Goal: Information Seeking & Learning: Find specific fact

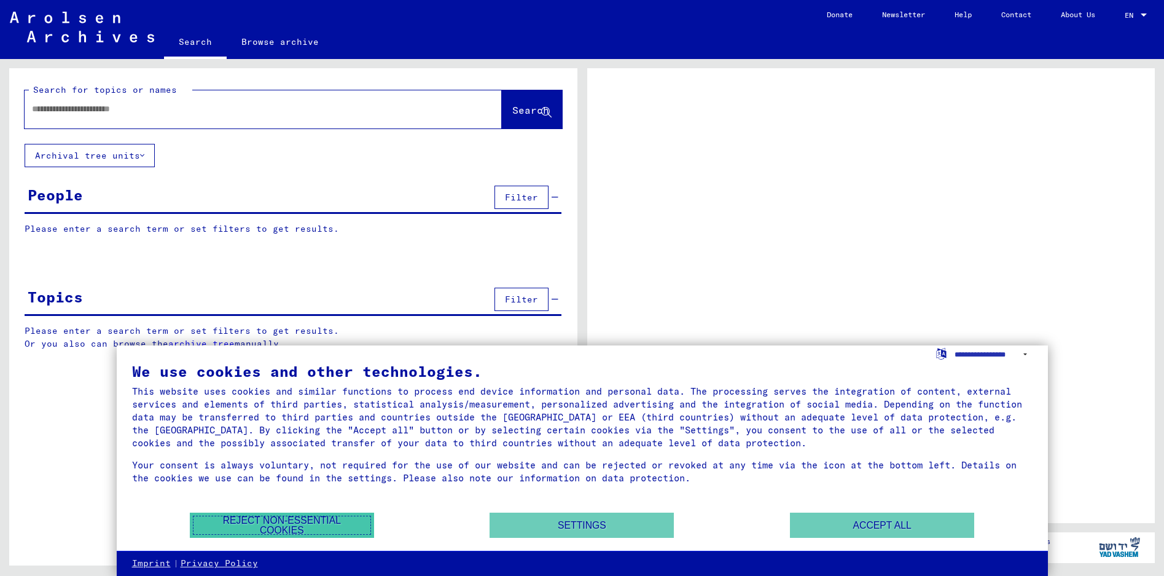
click at [265, 525] on button "Reject non-essential cookies" at bounding box center [282, 524] width 184 height 25
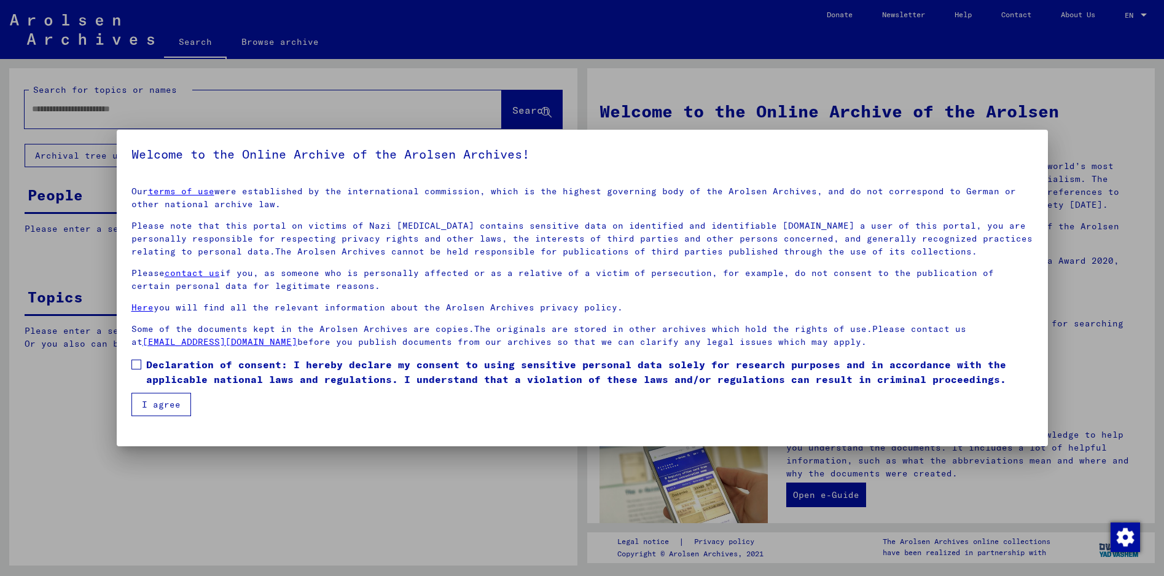
click at [135, 364] on span at bounding box center [136, 364] width 10 height 10
click at [171, 407] on button "I agree" at bounding box center [161, 404] width 60 height 23
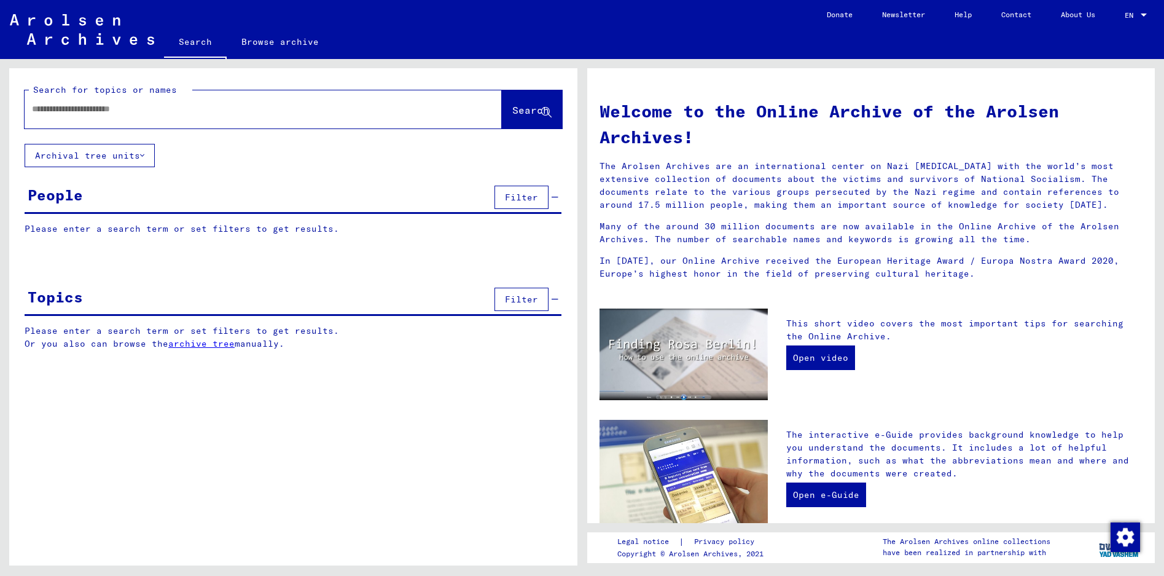
click at [122, 111] on input "text" at bounding box center [248, 109] width 433 height 13
type input "******"
click at [512, 109] on span "Search" at bounding box center [530, 110] width 37 height 12
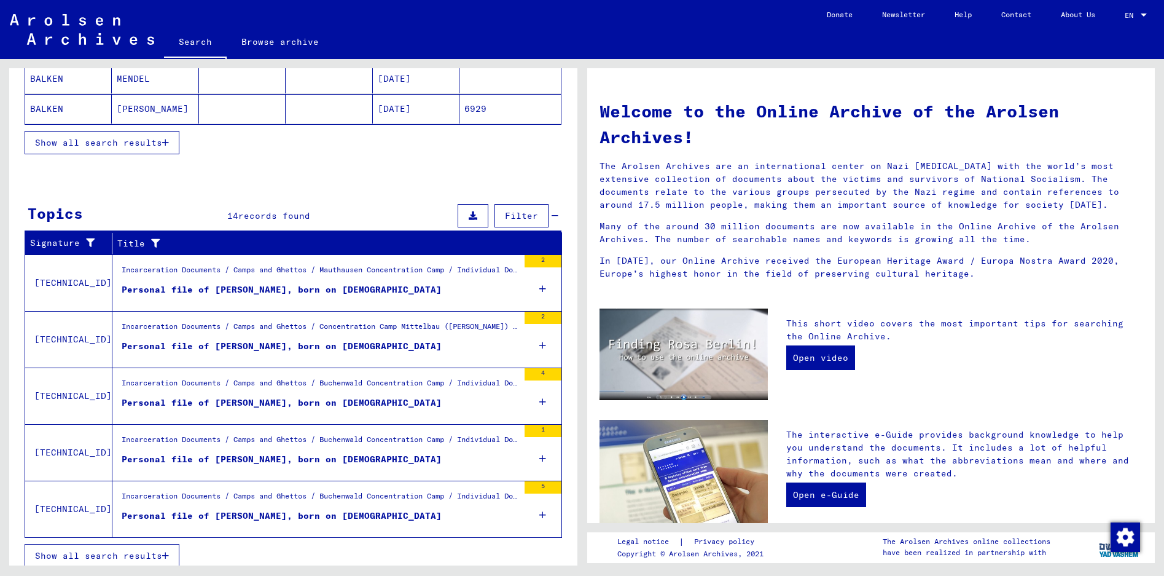
scroll to position [284, 0]
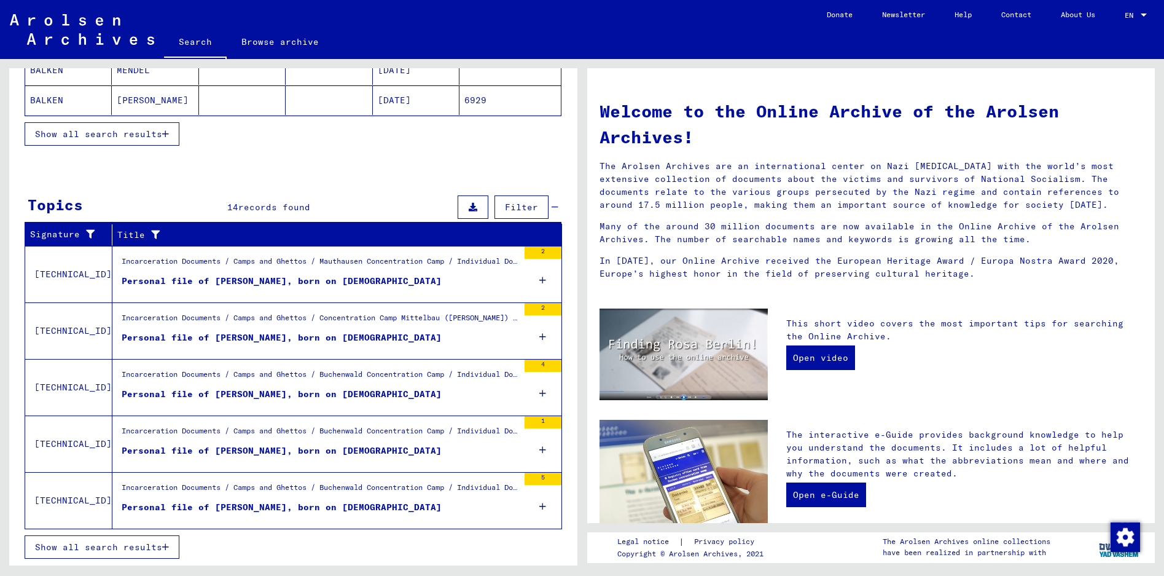
click at [539, 281] on icon at bounding box center [542, 280] width 7 height 43
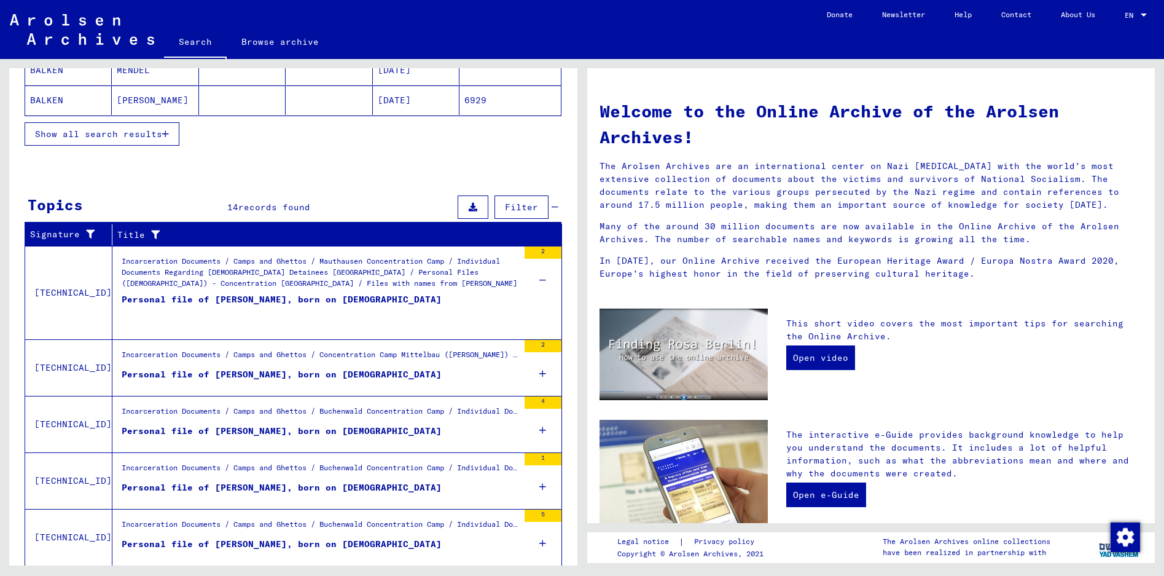
click at [369, 298] on div "Personal file of [PERSON_NAME], born on [DEMOGRAPHIC_DATA]" at bounding box center [282, 311] width 320 height 37
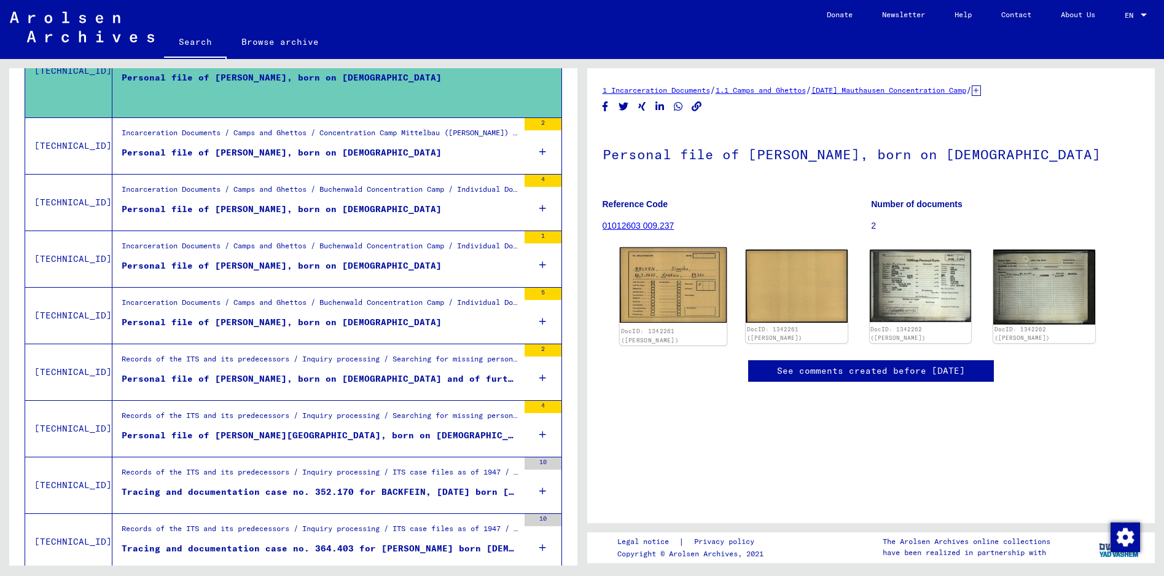
click at [655, 295] on img at bounding box center [672, 285] width 107 height 76
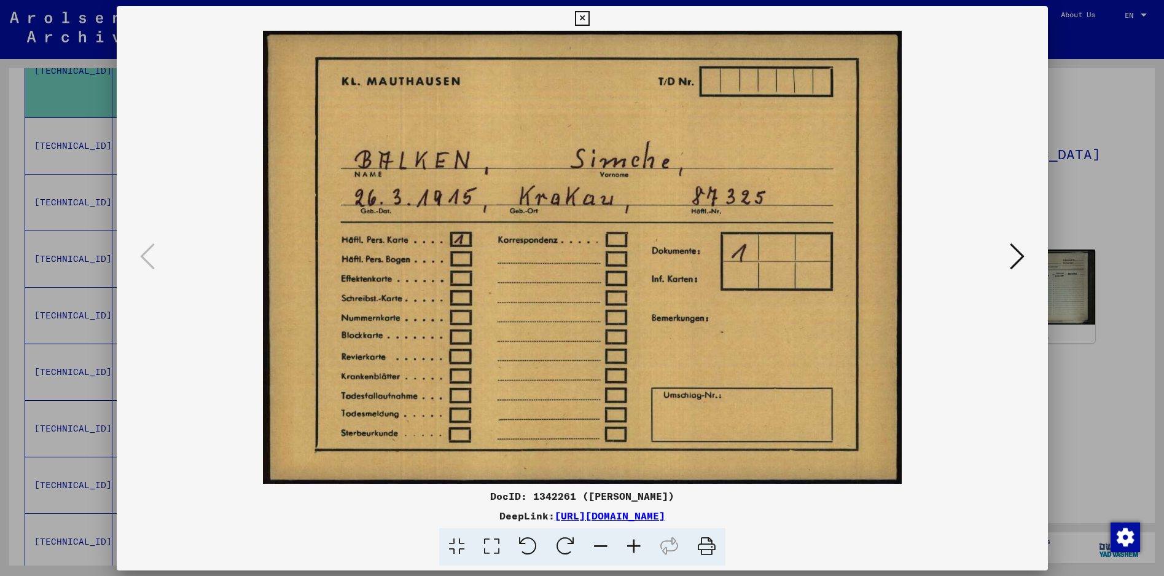
click at [655, 295] on img at bounding box center [582, 257] width 848 height 453
click at [1020, 248] on icon at bounding box center [1017, 255] width 15 height 29
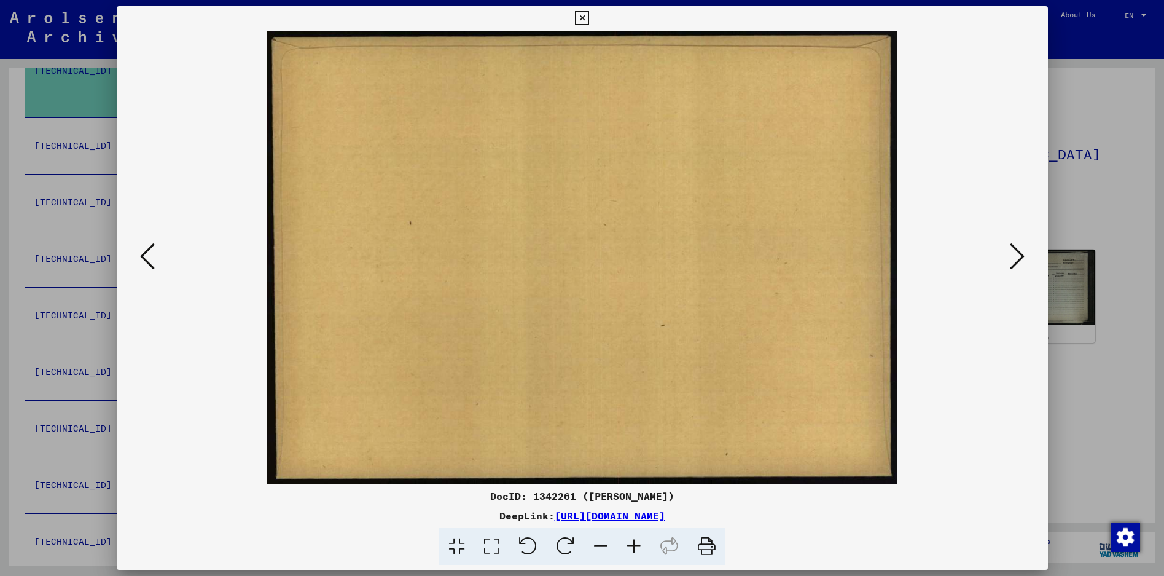
click at [1017, 255] on icon at bounding box center [1017, 255] width 15 height 29
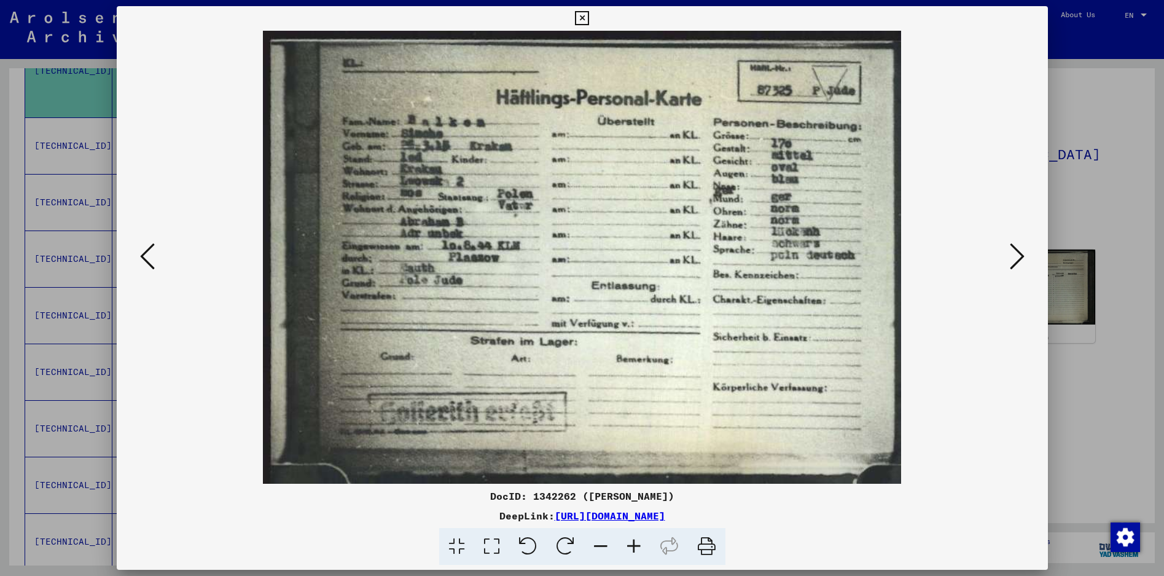
click at [665, 514] on link "[URL][DOMAIN_NAME]" at bounding box center [610, 515] width 111 height 12
click at [579, 20] on icon at bounding box center [582, 18] width 14 height 15
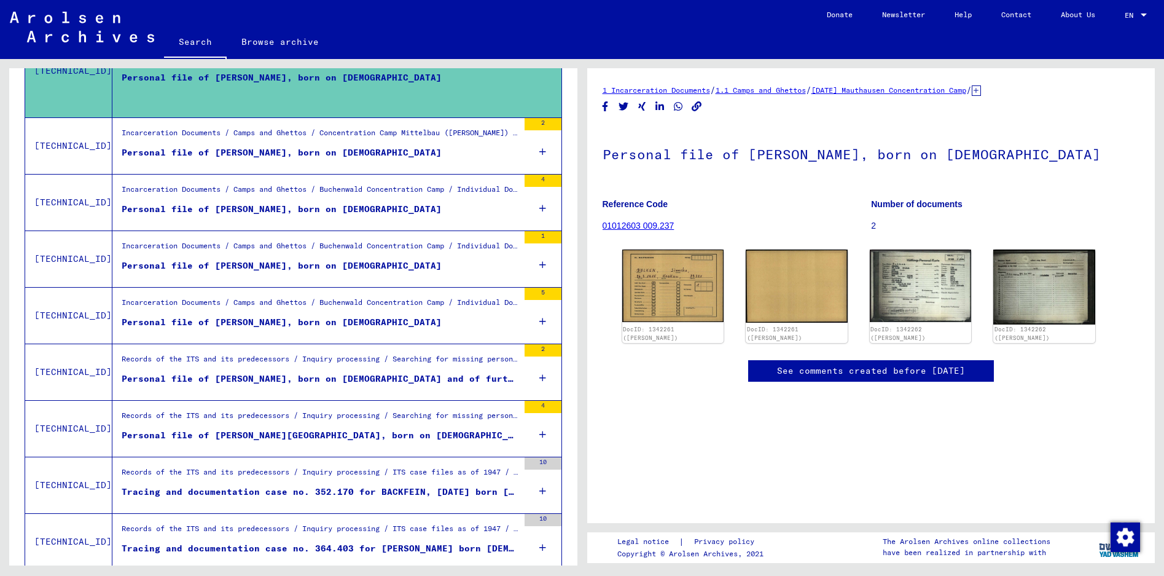
click at [214, 208] on div "Personal file of [PERSON_NAME], born on [DEMOGRAPHIC_DATA]" at bounding box center [282, 209] width 320 height 13
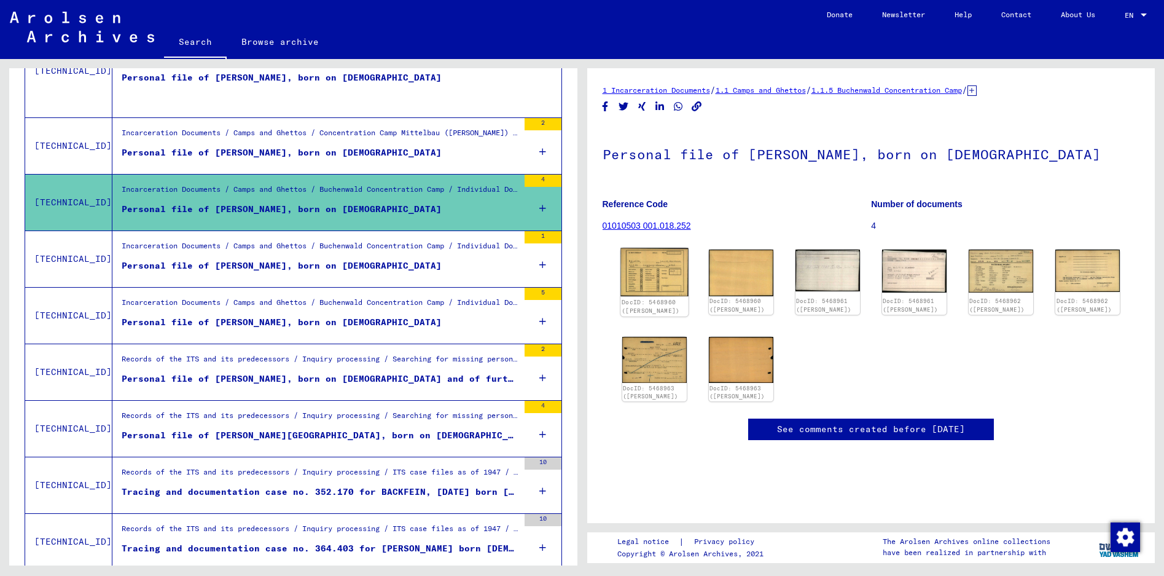
click at [661, 279] on img at bounding box center [654, 272] width 68 height 49
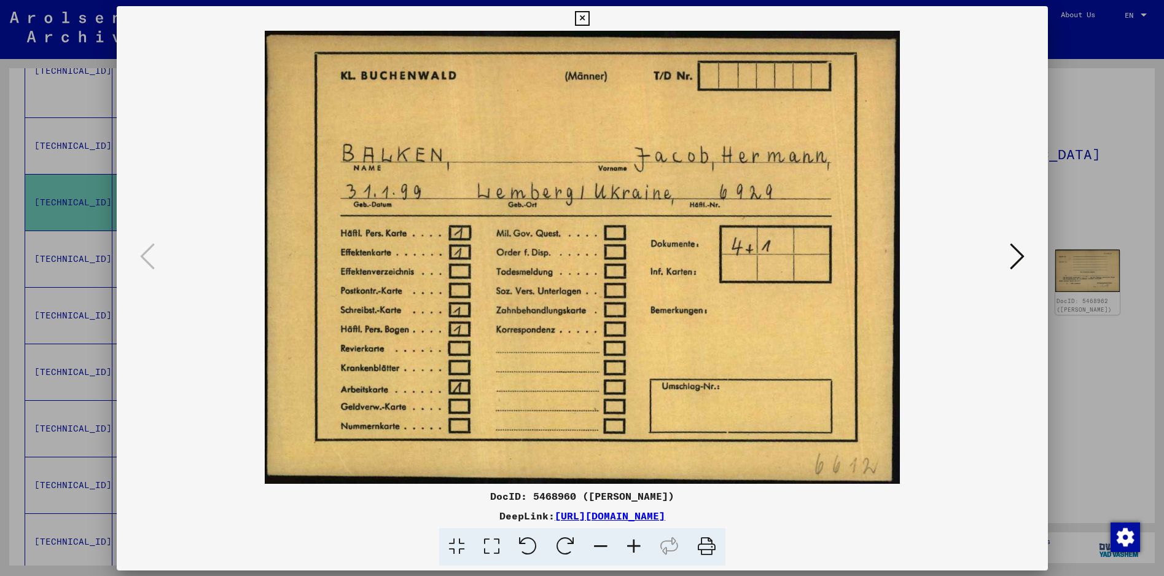
click at [661, 279] on img at bounding box center [582, 257] width 848 height 453
click at [1003, 186] on img at bounding box center [582, 257] width 848 height 453
click at [1017, 251] on icon at bounding box center [1017, 255] width 15 height 29
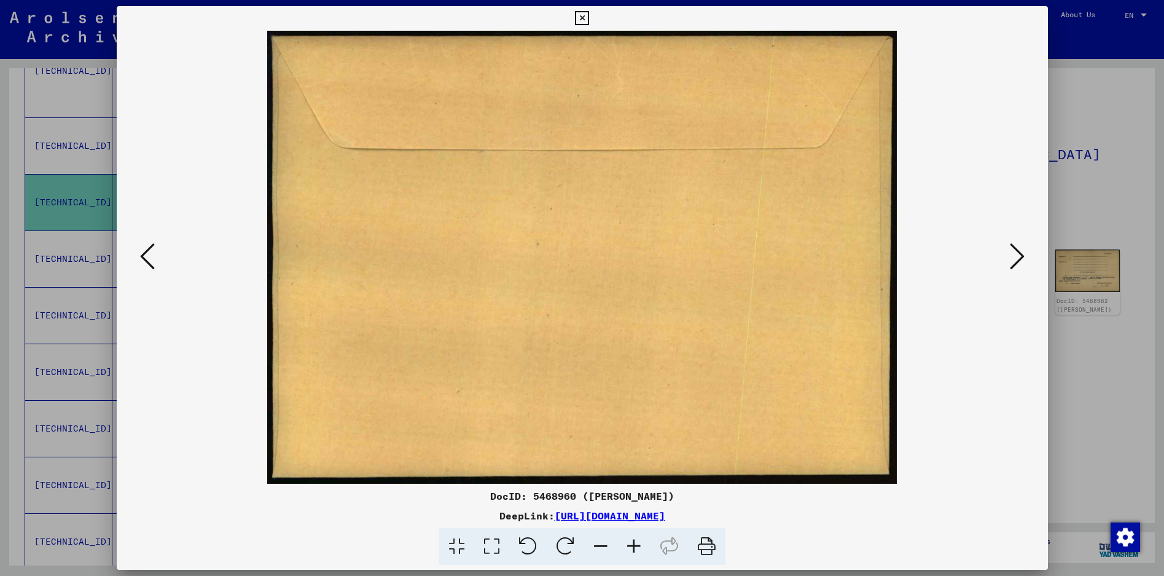
click at [1017, 251] on icon at bounding box center [1017, 255] width 15 height 29
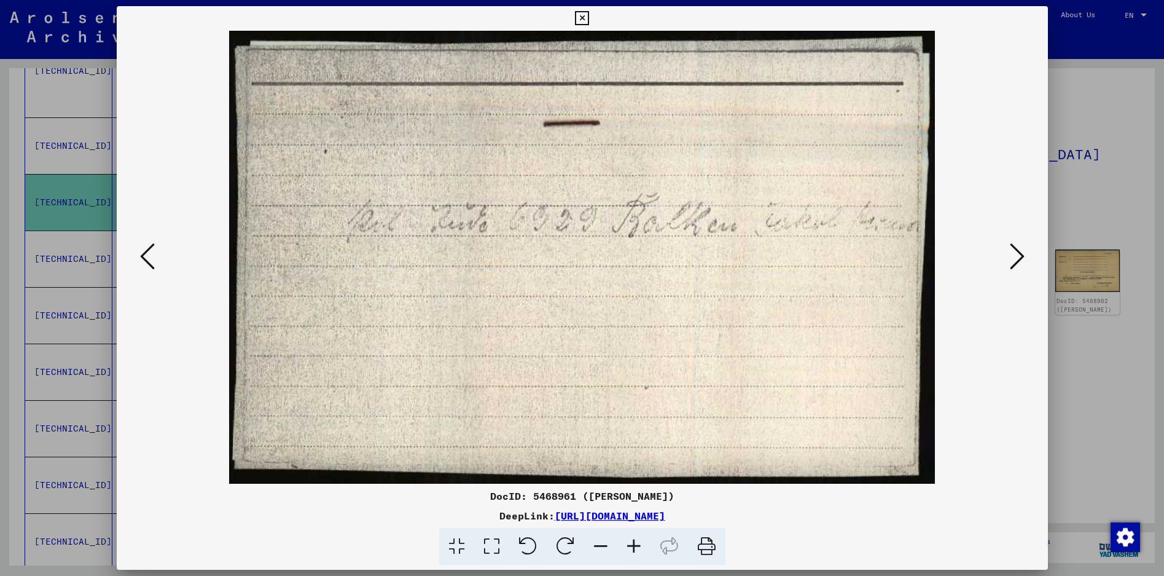
click at [983, 221] on img at bounding box center [582, 257] width 848 height 453
click at [665, 513] on link "[URL][DOMAIN_NAME]" at bounding box center [610, 515] width 111 height 12
click at [1015, 256] on icon at bounding box center [1017, 255] width 15 height 29
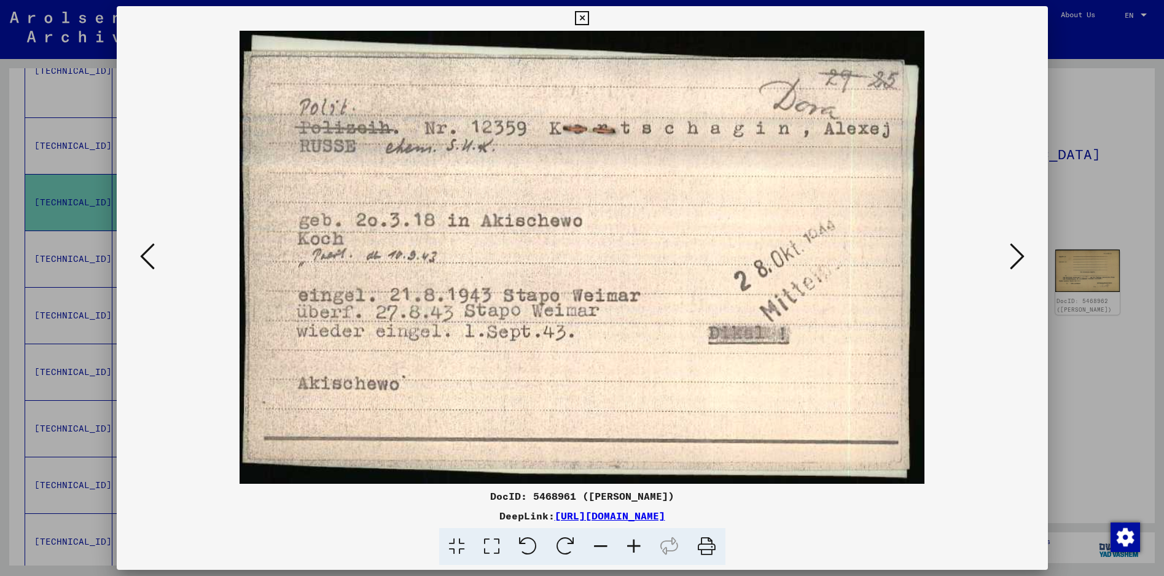
click at [643, 518] on link "[URL][DOMAIN_NAME]" at bounding box center [610, 515] width 111 height 12
click at [145, 262] on icon at bounding box center [147, 255] width 15 height 29
